Goal: Navigation & Orientation: Find specific page/section

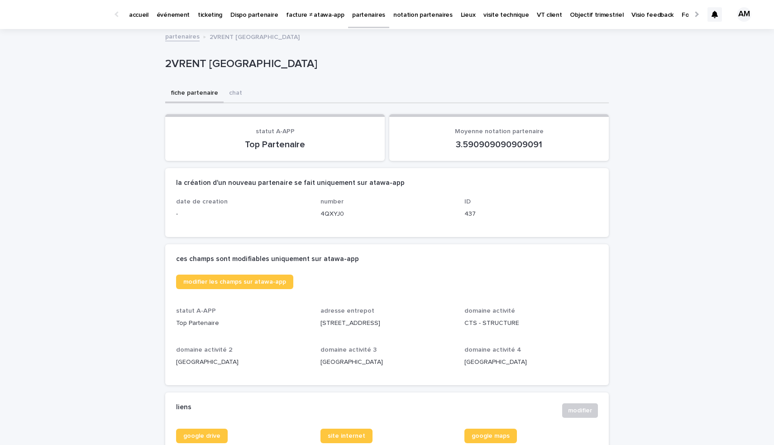
click at [182, 14] on p "événement" at bounding box center [173, 9] width 33 height 19
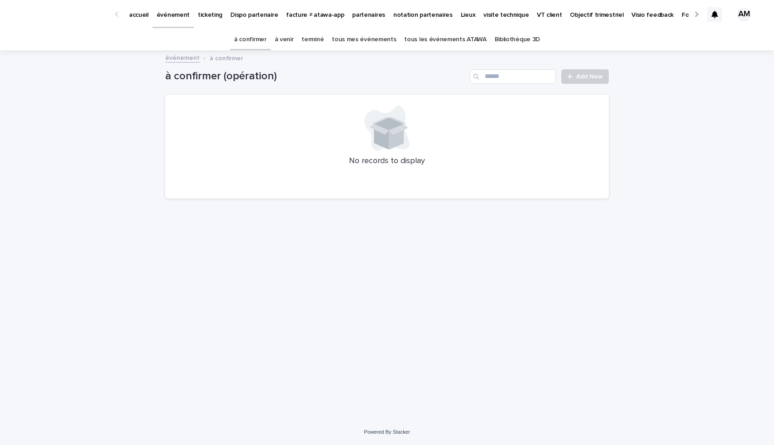
click at [286, 39] on link "à venir" at bounding box center [284, 39] width 19 height 21
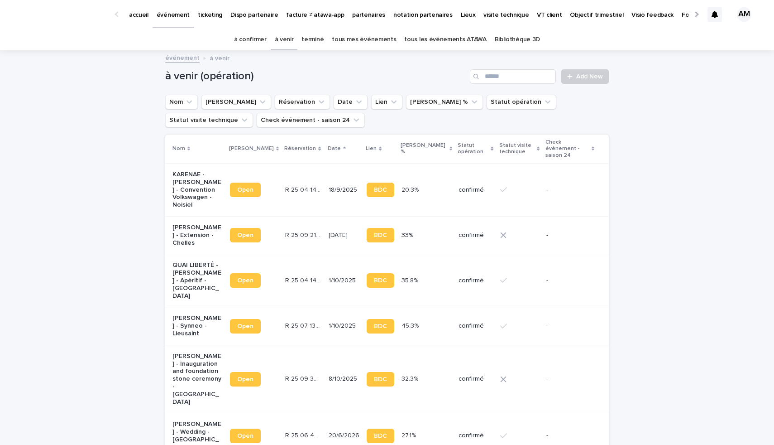
scroll to position [163, 0]
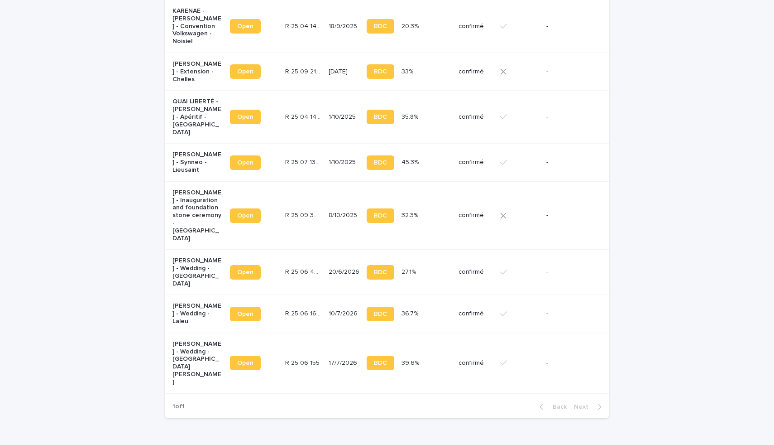
click at [186, 340] on p "[PERSON_NAME] - Wedding - [GEOGRAPHIC_DATA][PERSON_NAME]" at bounding box center [197, 363] width 50 height 46
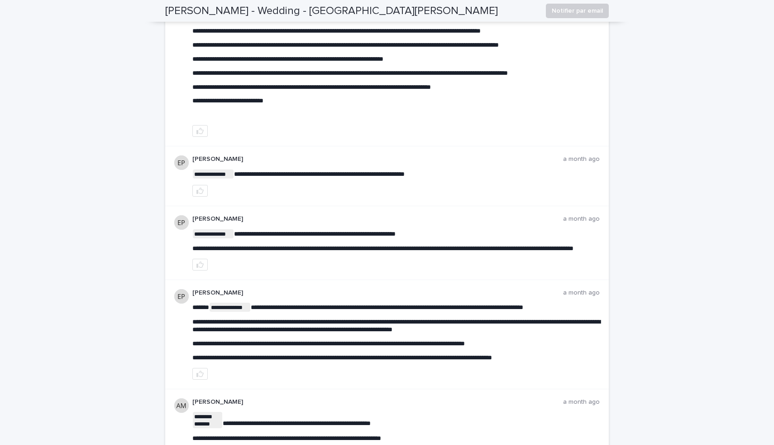
scroll to position [295, 0]
